Goal: Information Seeking & Learning: Learn about a topic

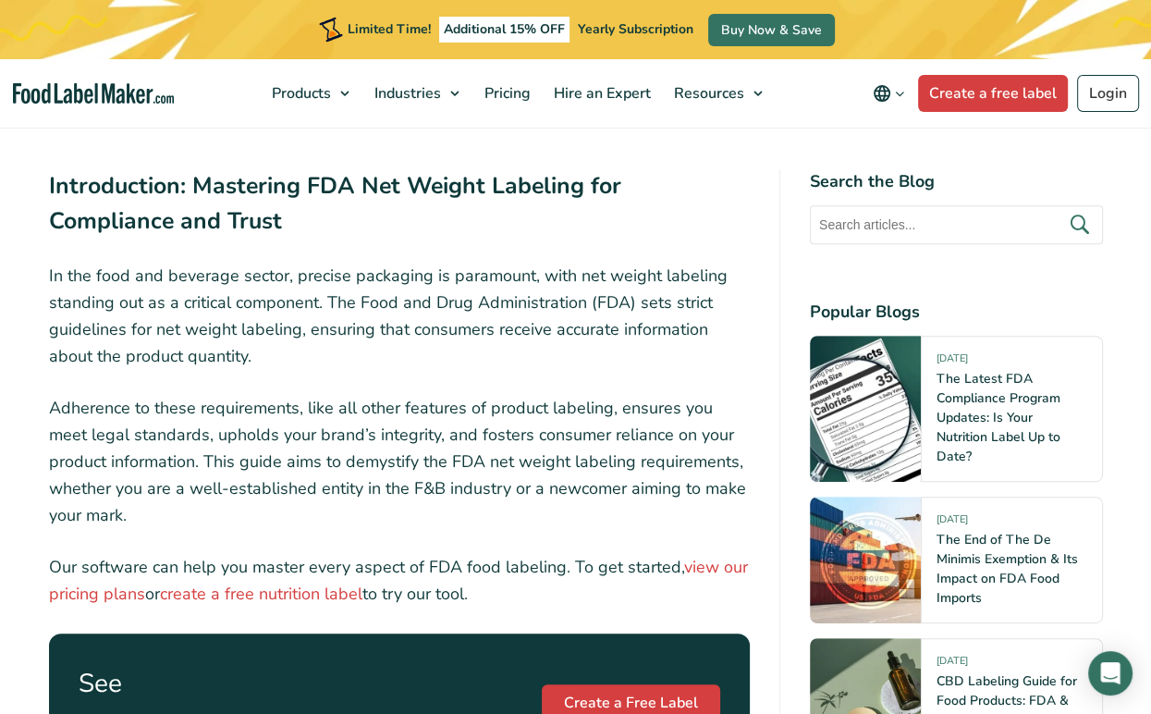
scroll to position [1310, 0]
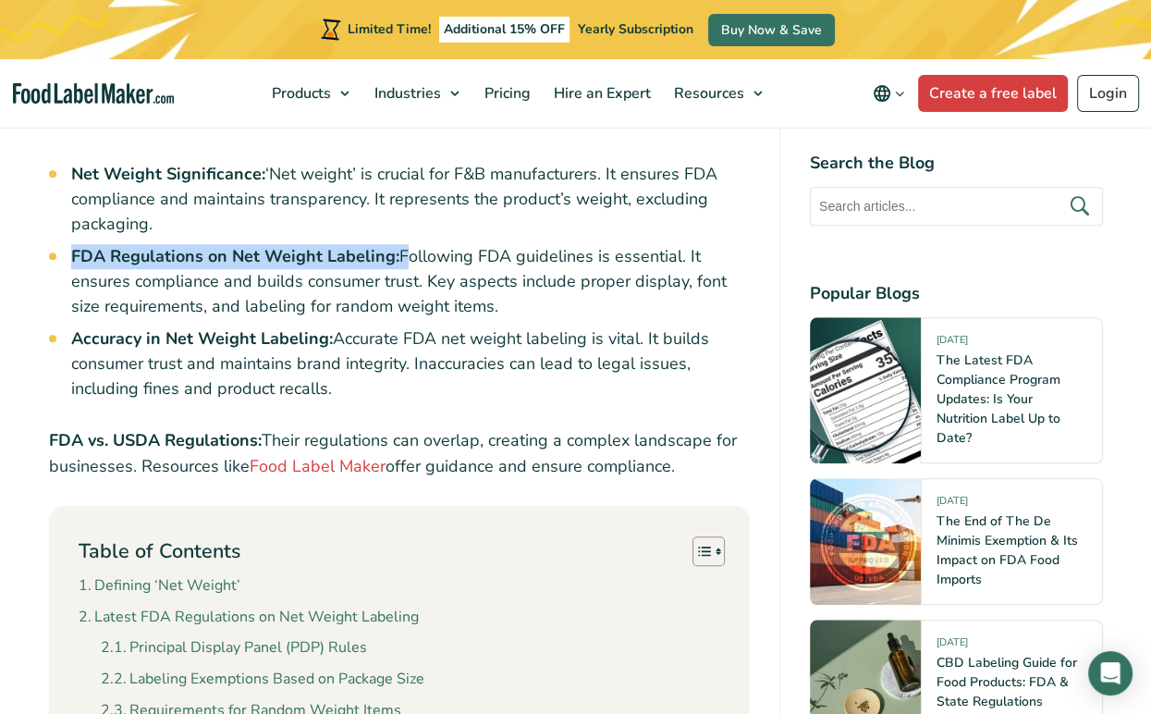
drag, startPoint x: 73, startPoint y: 258, endPoint x: 400, endPoint y: 257, distance: 327.4
click at [400, 257] on li "FDA Regulations on Net Weight Labeling: Following FDA guidelines is essential. …" at bounding box center [410, 281] width 679 height 75
copy li "FDA Regulations on Net Weight Labeling:"
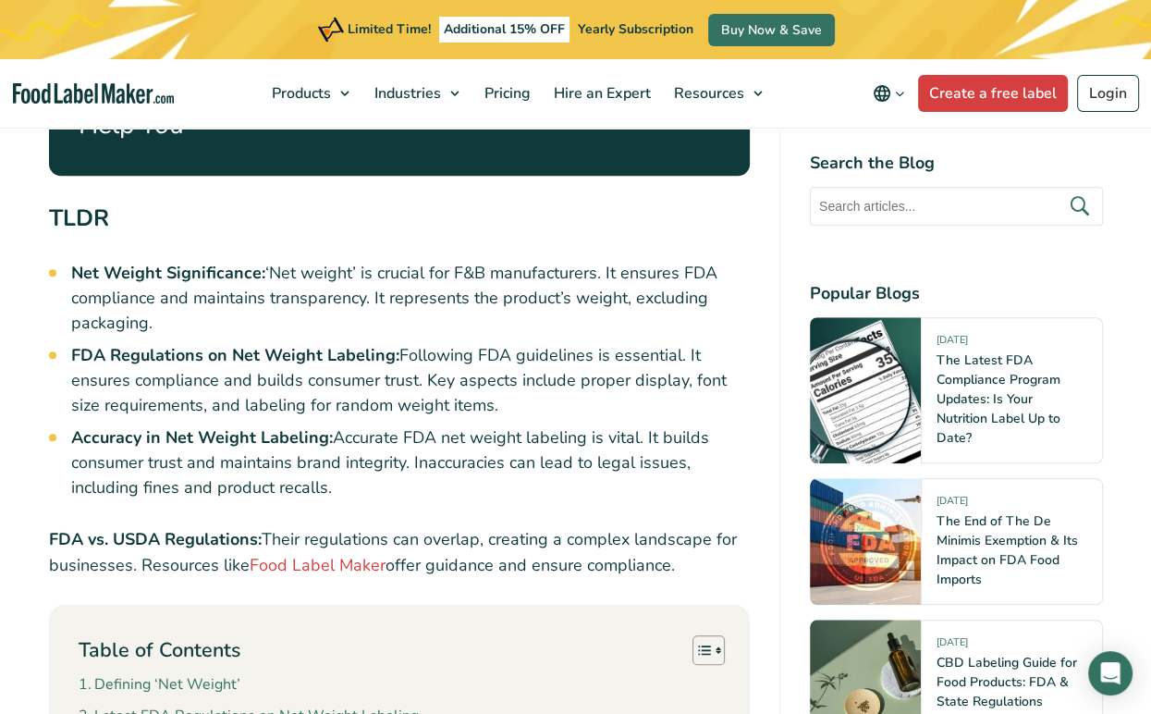
scroll to position [1147, 0]
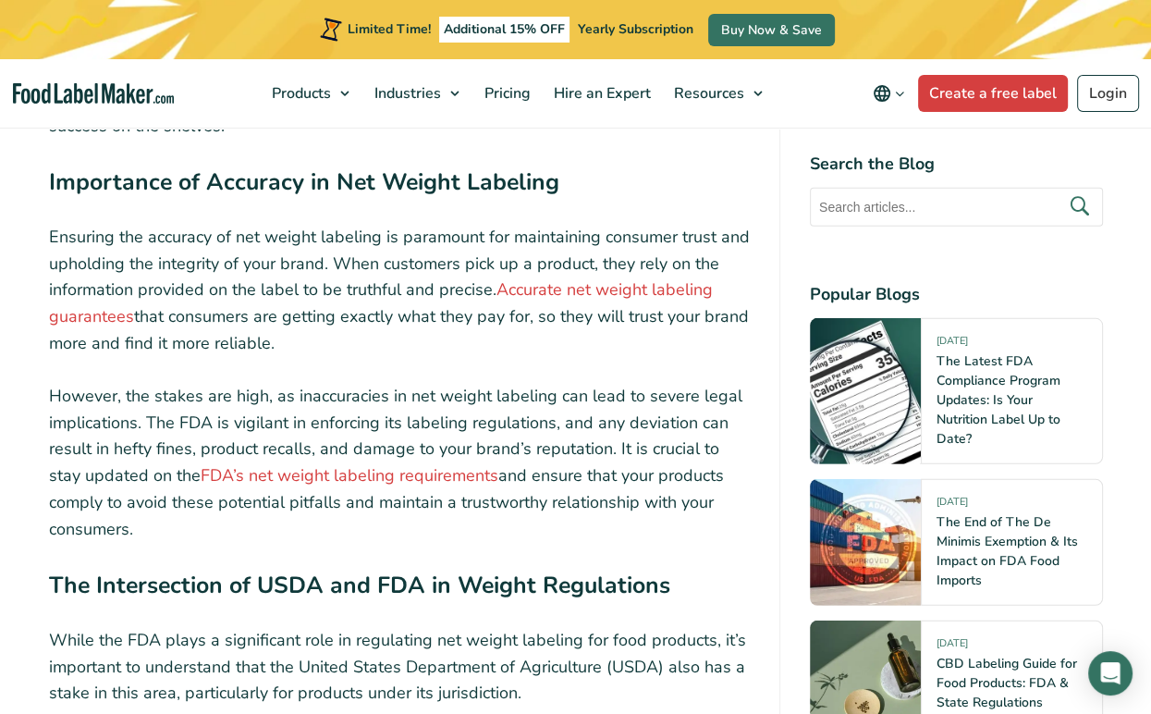
scroll to position [5144, 0]
